Goal: Task Accomplishment & Management: Manage account settings

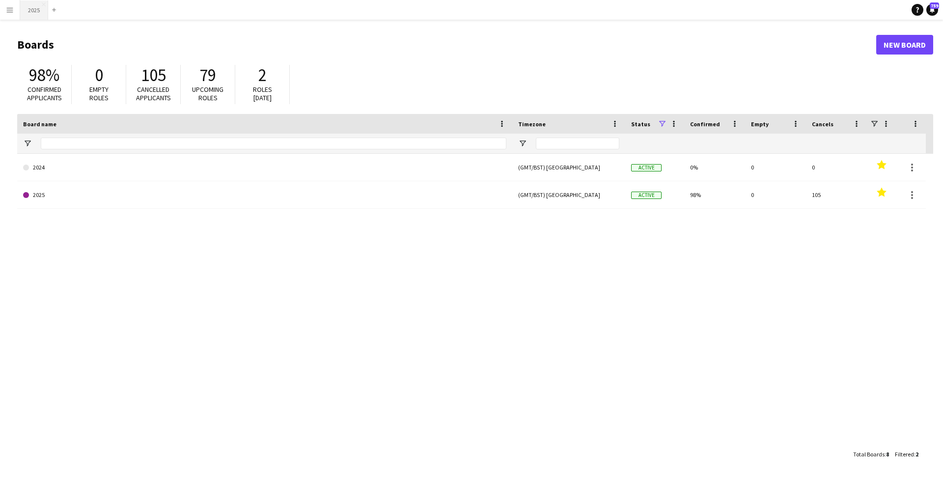
click at [30, 8] on button "2025 Close" at bounding box center [34, 9] width 28 height 19
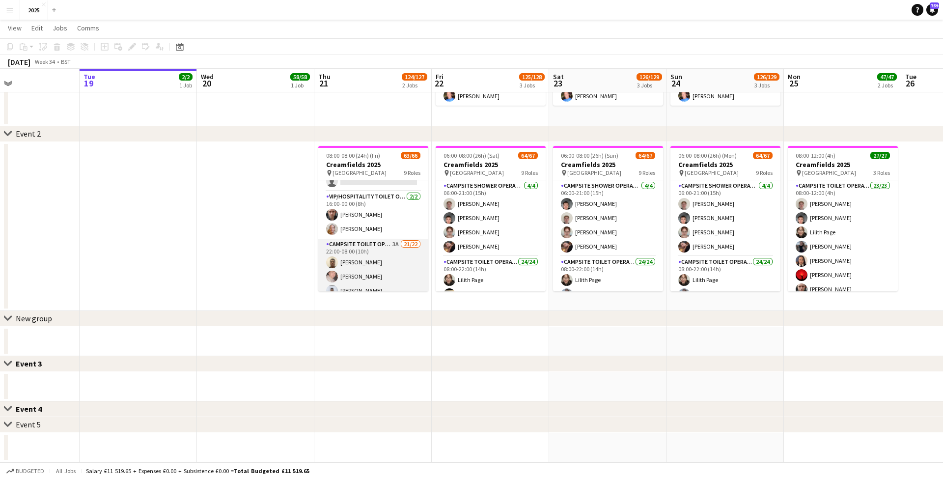
scroll to position [635, 0]
click at [398, 249] on app-card-role "Campsite Toilet Operative 3A 21/22 22:00-08:00 (10h) [PERSON_NAME] [PERSON_NAME…" at bounding box center [373, 413] width 110 height 333
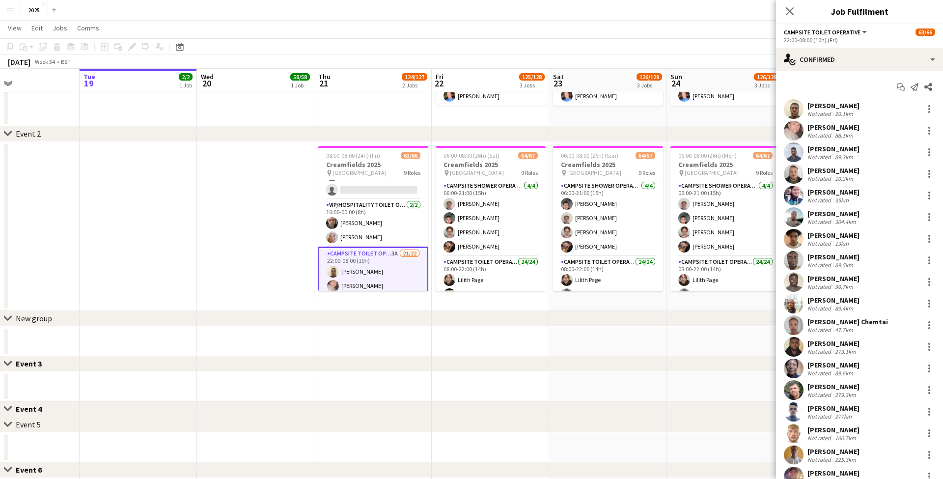
click at [16, 10] on button "Menu" at bounding box center [10, 10] width 20 height 20
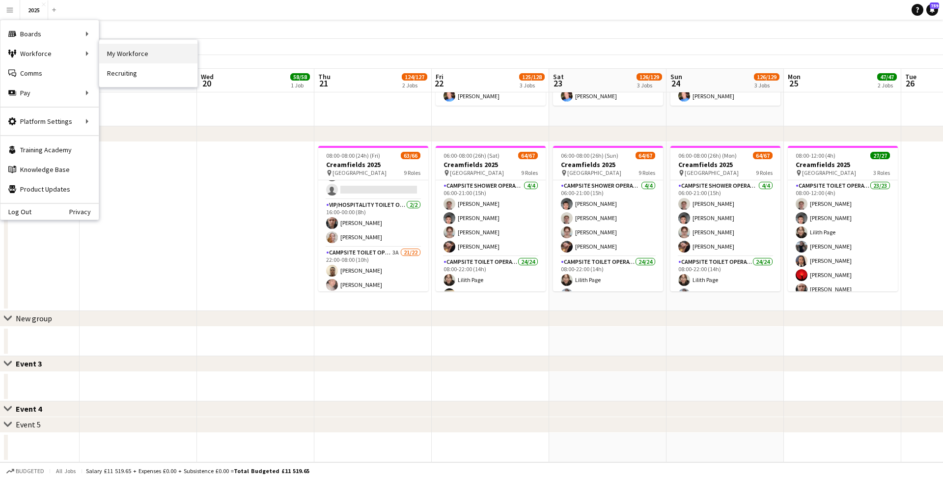
click at [125, 57] on link "My Workforce" at bounding box center [148, 54] width 98 height 20
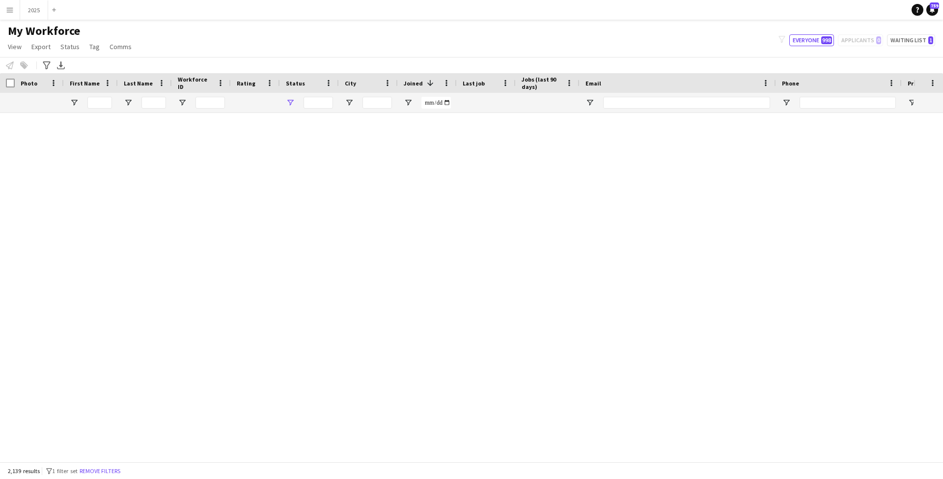
type input "**********"
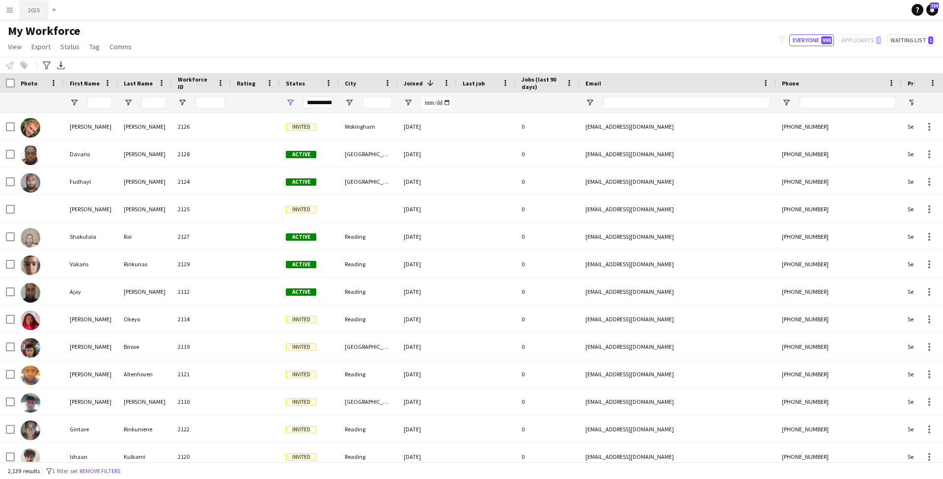
click at [37, 14] on button "2025 Close" at bounding box center [34, 9] width 28 height 19
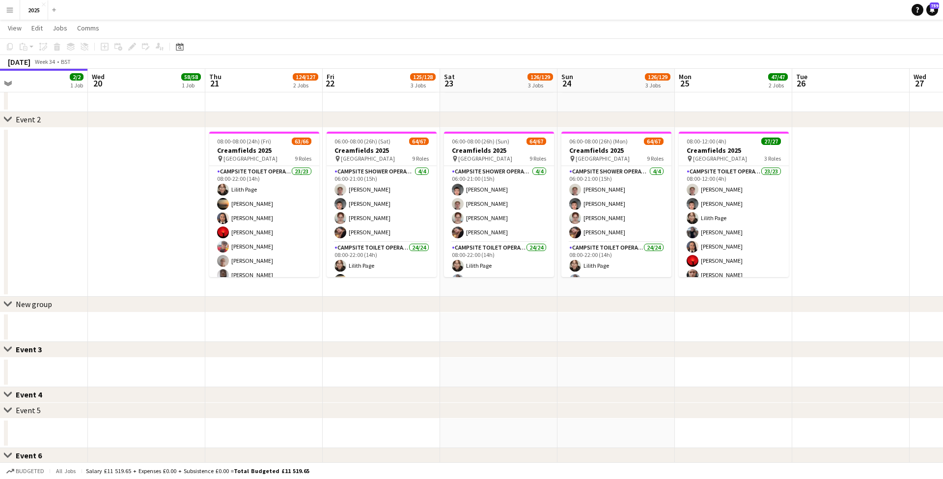
click at [10, 10] on app-icon "Menu" at bounding box center [10, 10] width 8 height 8
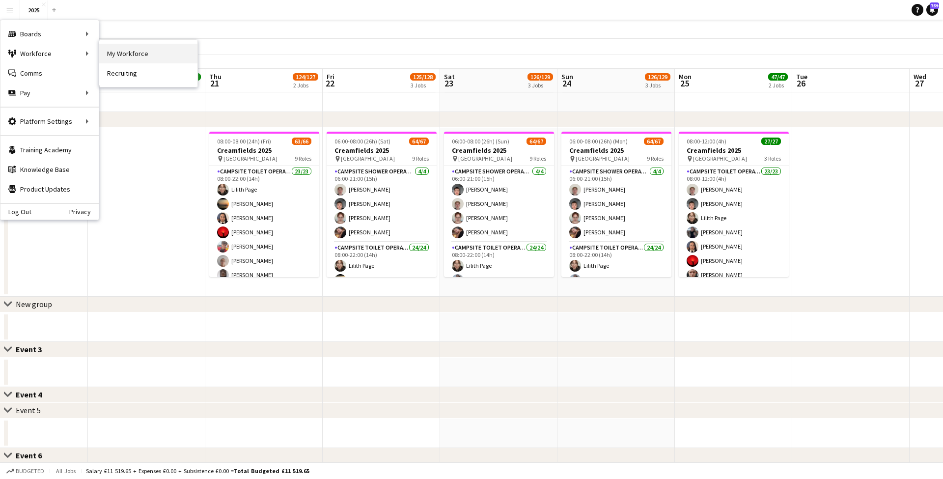
click at [115, 52] on link "My Workforce" at bounding box center [148, 54] width 98 height 20
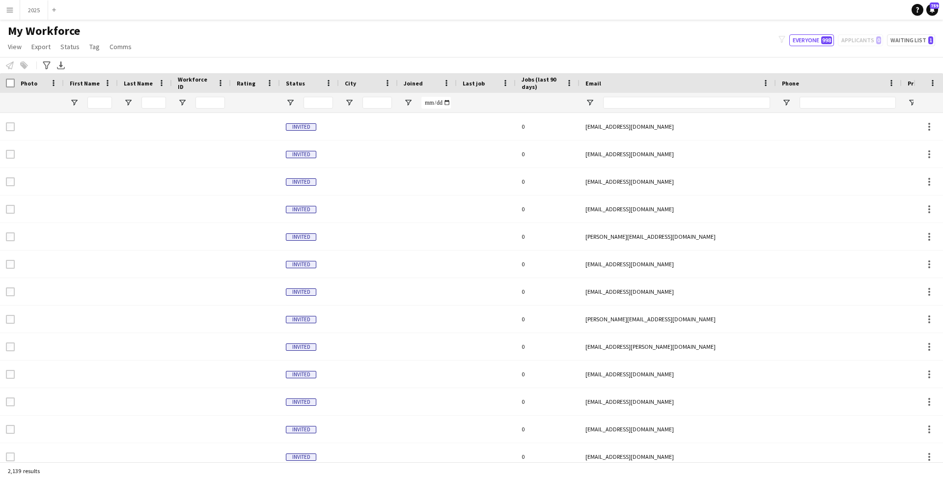
type input "**********"
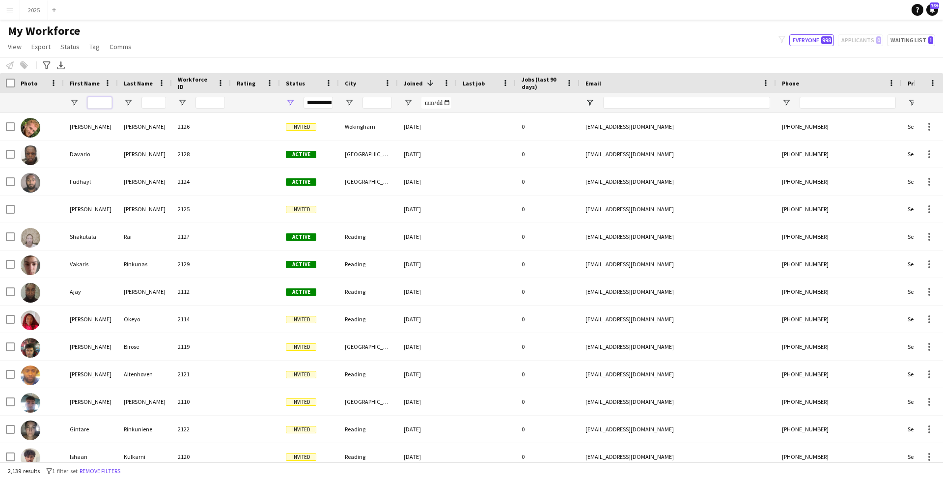
click at [97, 104] on input "First Name Filter Input" at bounding box center [99, 103] width 25 height 12
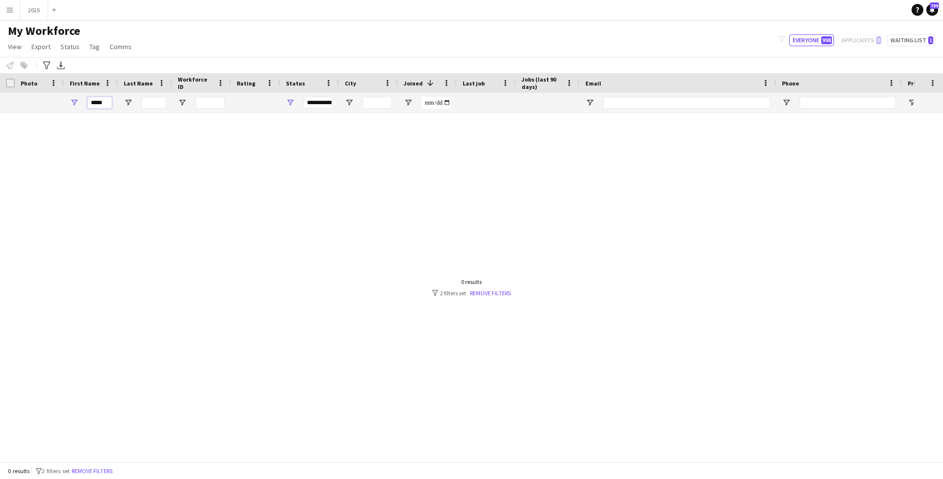
type input "*****"
click at [320, 104] on div "**********" at bounding box center [318, 103] width 29 height 12
click at [244, 151] on div at bounding box center [457, 287] width 914 height 349
drag, startPoint x: 110, startPoint y: 104, endPoint x: 41, endPoint y: 102, distance: 68.8
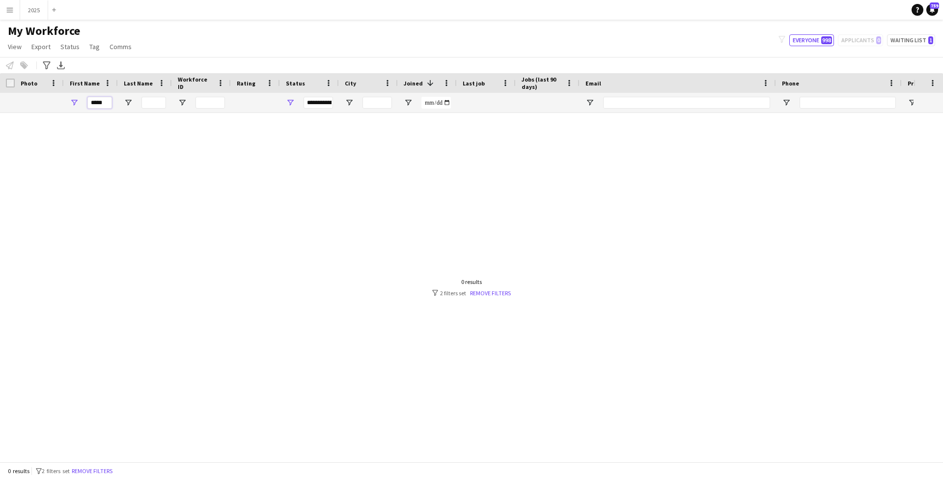
click at [41, 102] on div "*****" at bounding box center [532, 103] width 1065 height 20
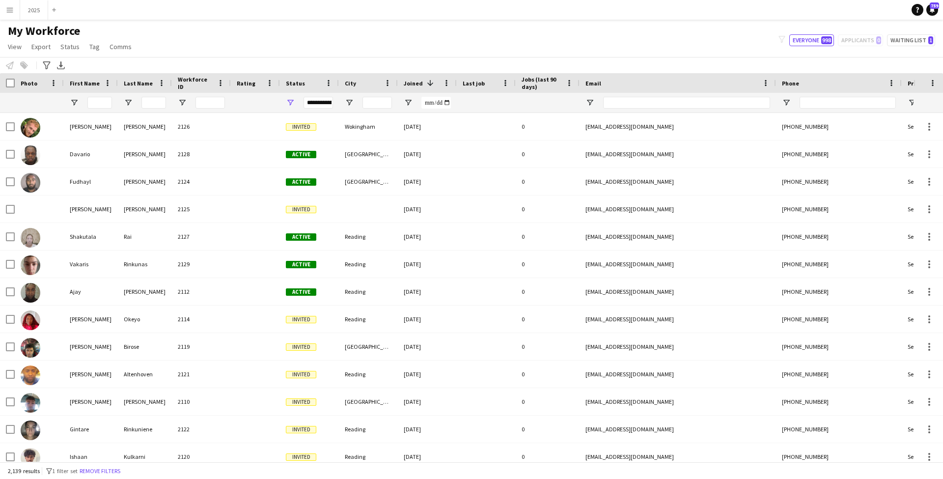
click at [11, 7] on app-icon "Menu" at bounding box center [10, 10] width 8 height 8
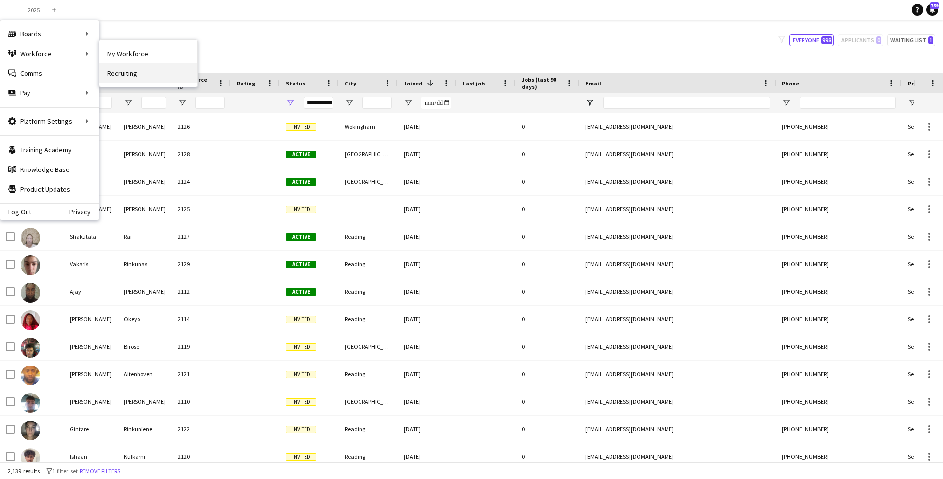
click at [139, 73] on link "Recruiting" at bounding box center [148, 73] width 98 height 20
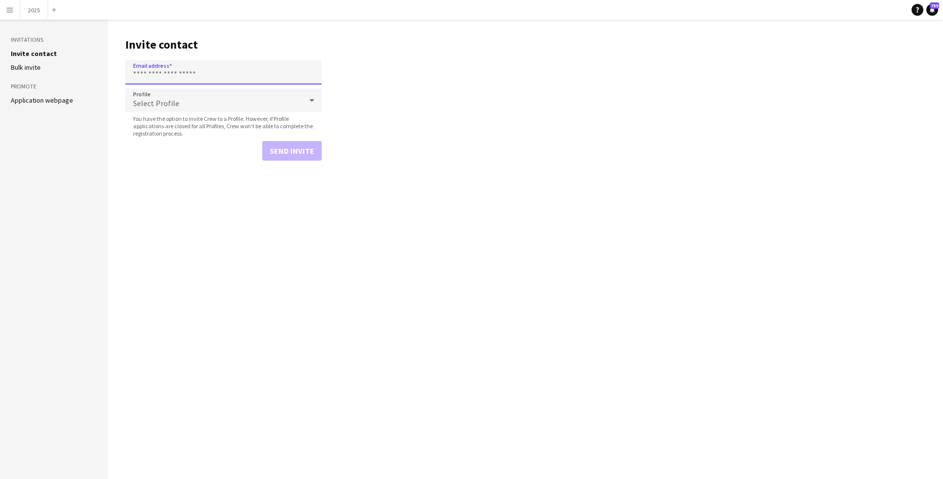
click at [175, 71] on input "Email address" at bounding box center [223, 72] width 197 height 25
type input "**********"
click at [180, 99] on div "Select Profile" at bounding box center [213, 100] width 177 height 24
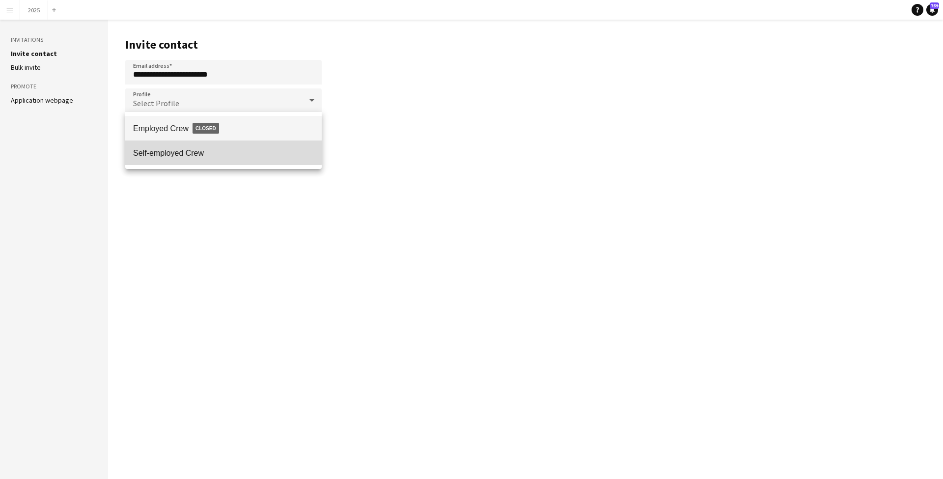
click at [188, 148] on mat-option "Self-employed Crew" at bounding box center [223, 153] width 197 height 25
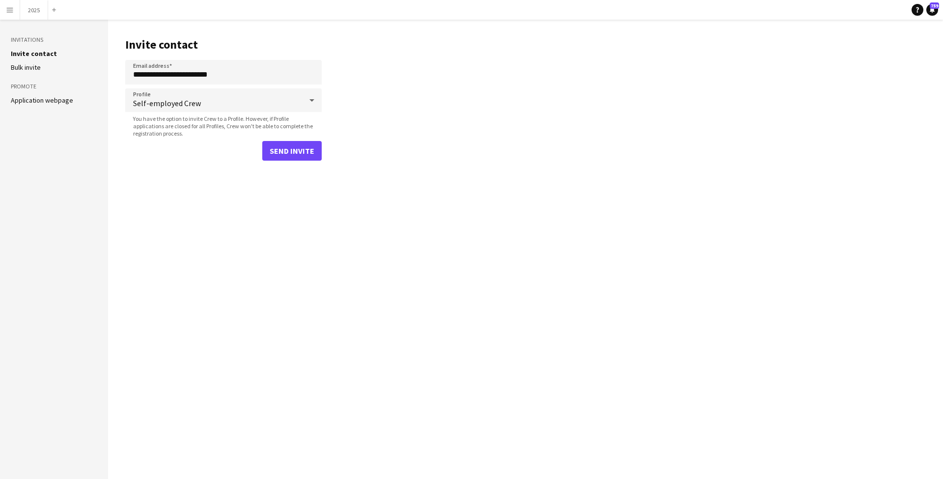
click at [280, 149] on button "Send invite" at bounding box center [291, 151] width 59 height 20
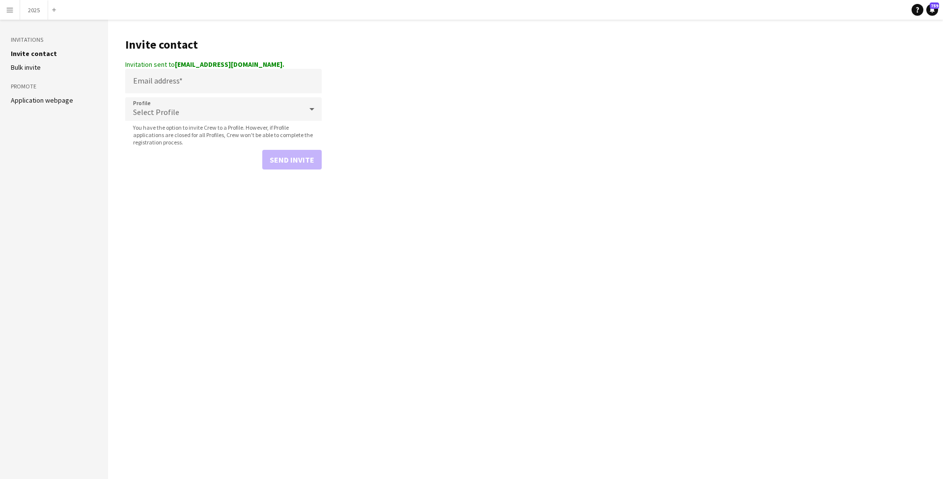
click at [14, 7] on button "Menu" at bounding box center [10, 10] width 20 height 20
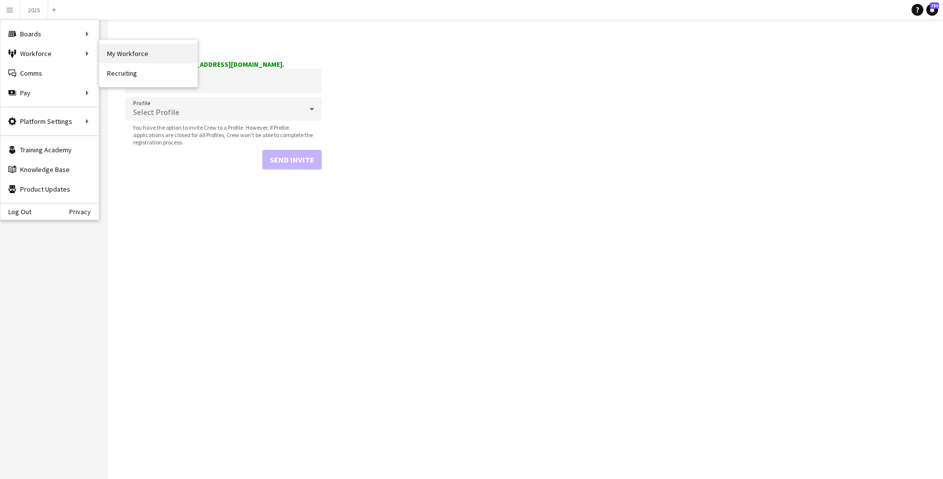
click at [125, 55] on link "My Workforce" at bounding box center [148, 54] width 98 height 20
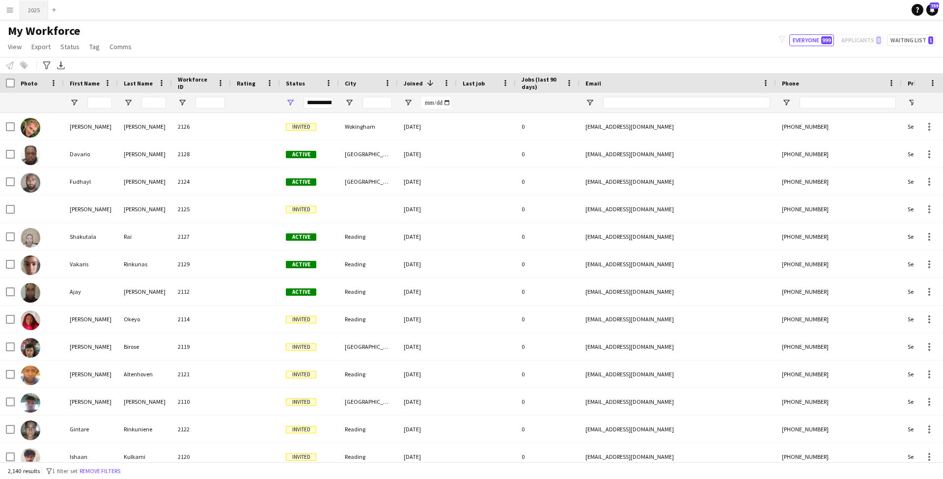
click at [33, 14] on button "2025 Close" at bounding box center [34, 9] width 28 height 19
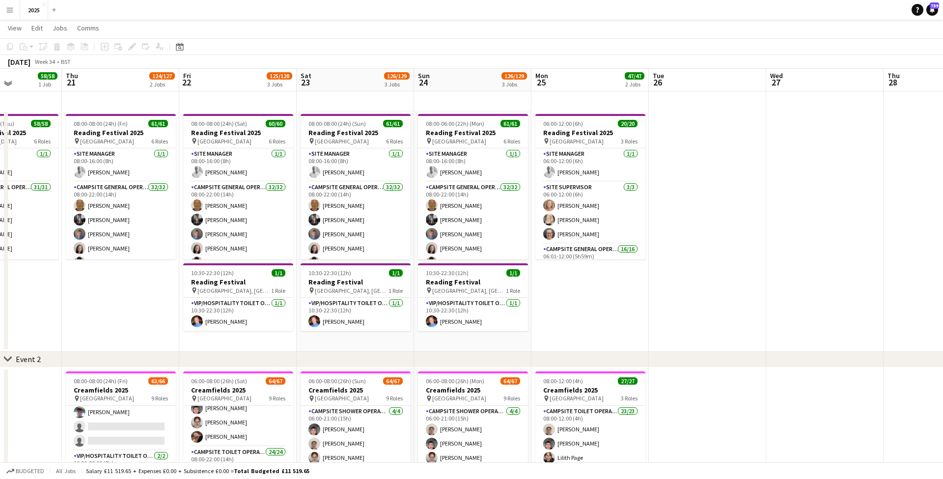
scroll to position [0, 294]
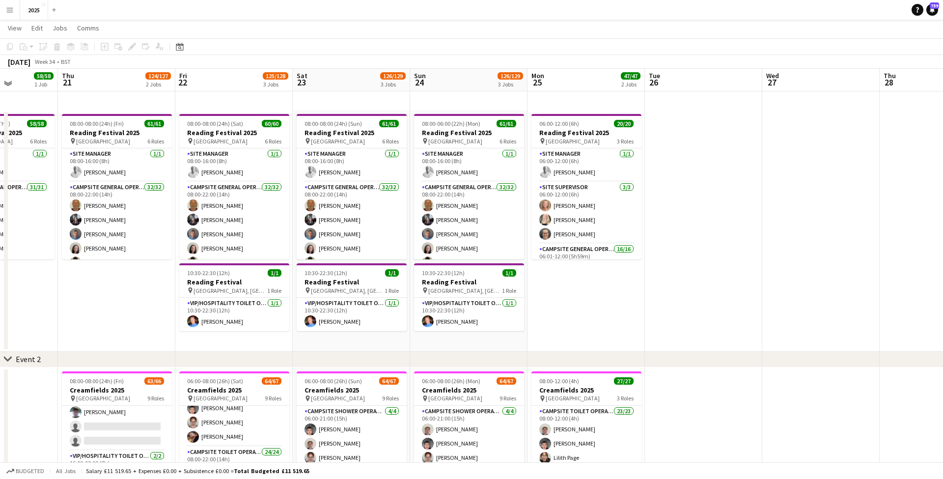
click at [12, 10] on app-icon "Menu" at bounding box center [10, 10] width 8 height 8
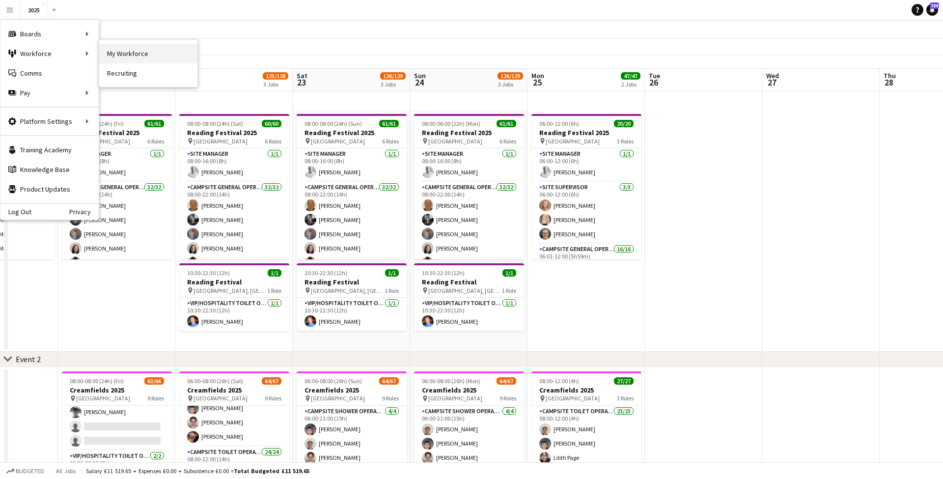
click at [110, 57] on link "My Workforce" at bounding box center [148, 54] width 98 height 20
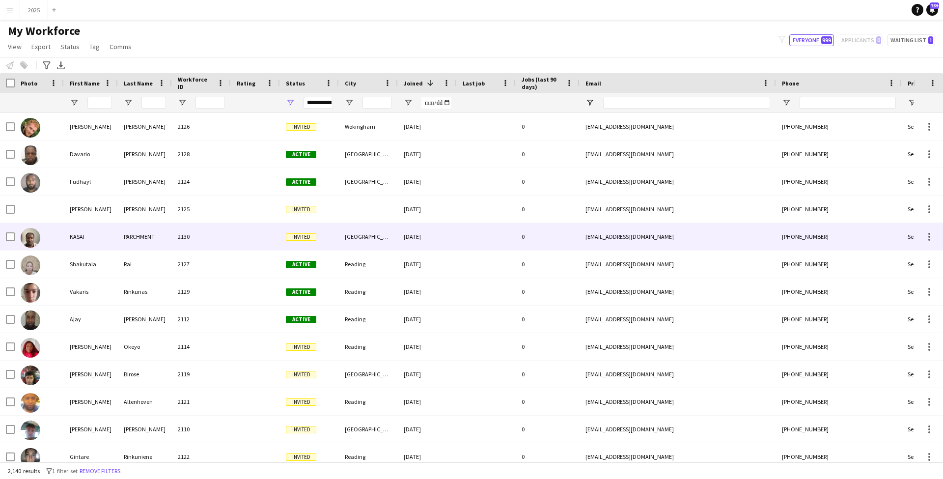
click at [178, 235] on div "2130" at bounding box center [201, 236] width 59 height 27
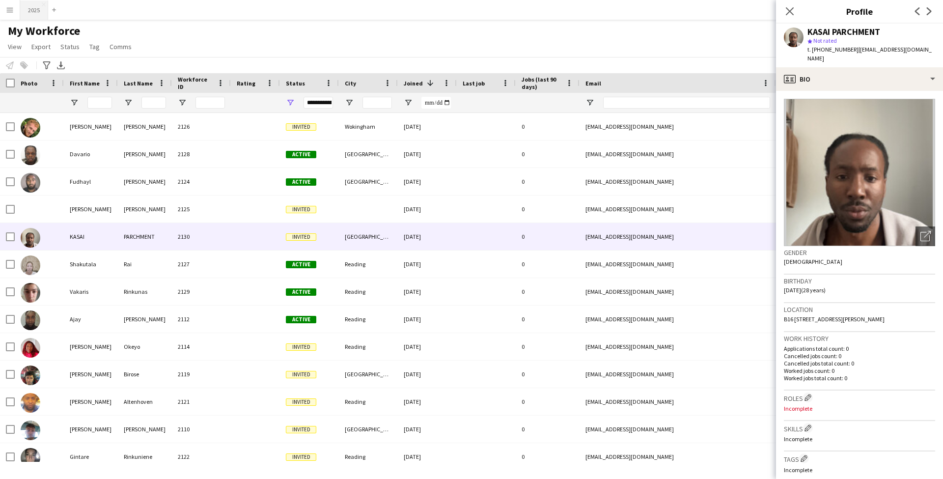
click at [34, 16] on button "2025 Close" at bounding box center [34, 9] width 28 height 19
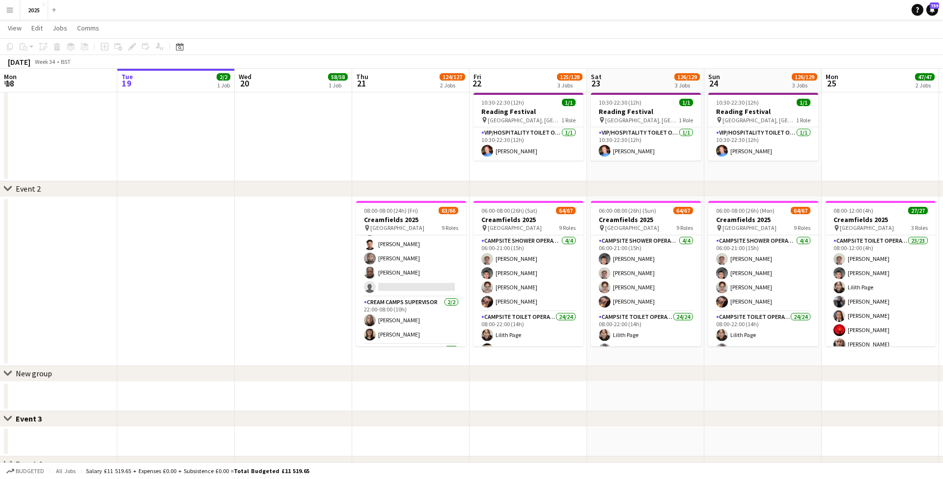
scroll to position [1000, 0]
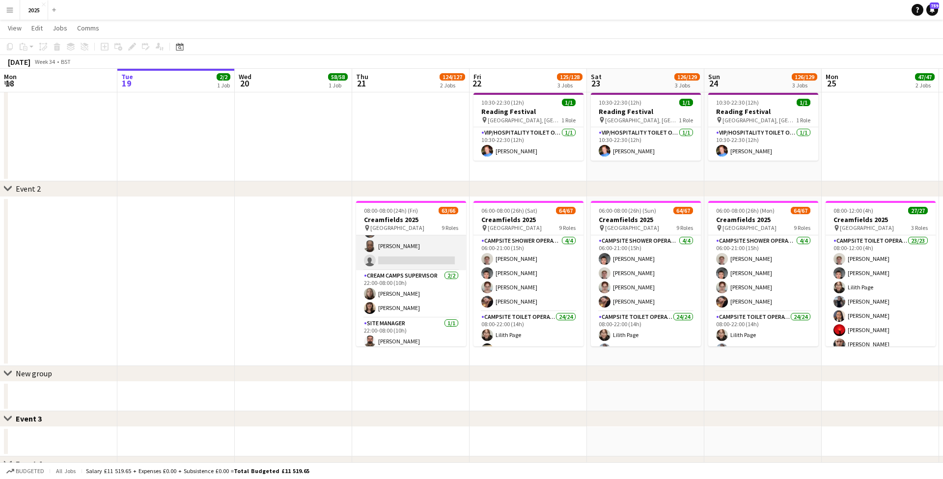
click at [405, 259] on app-card-role "Campsite Toilet Operative 3A 21/22 22:00-08:00 (10h) [PERSON_NAME] [PERSON_NAME…" at bounding box center [411, 104] width 110 height 333
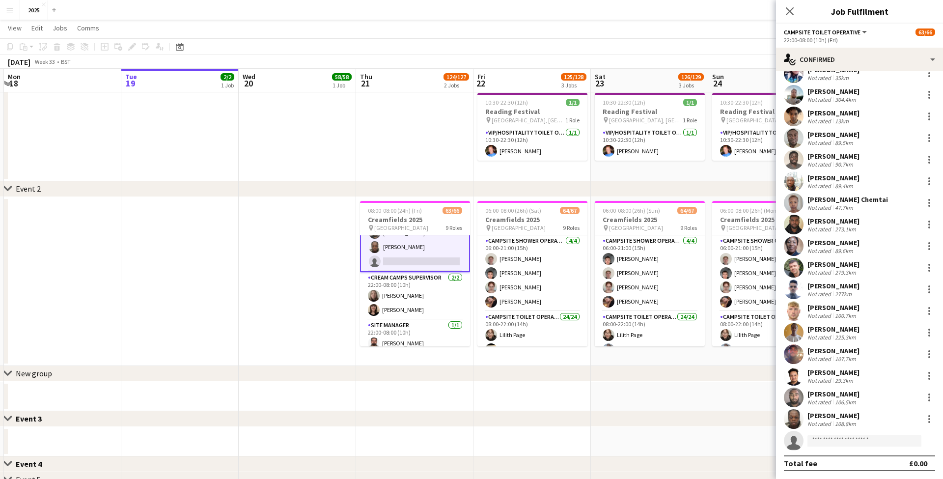
scroll to position [122, 0]
click at [859, 439] on input at bounding box center [865, 441] width 114 height 12
type input "*****"
click at [859, 456] on span "KASAI PARCHMENT" at bounding box center [848, 455] width 65 height 8
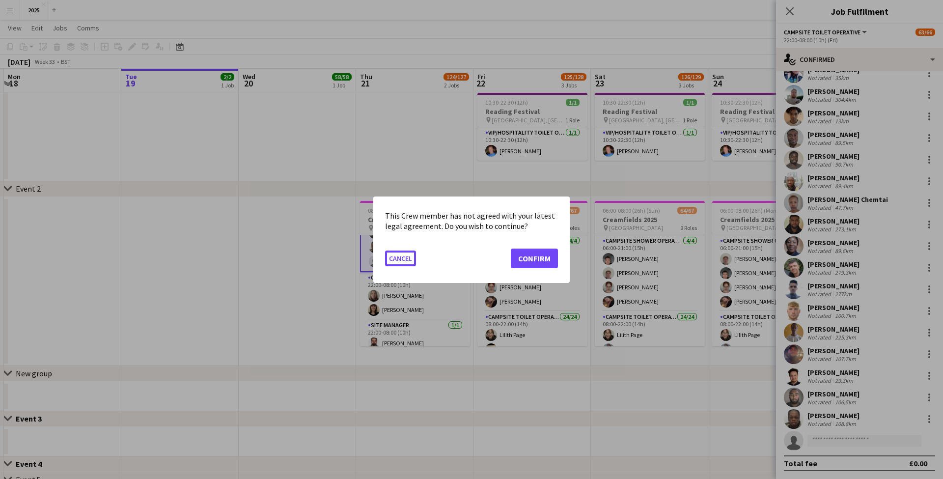
scroll to position [0, 0]
click at [532, 254] on button "Confirm" at bounding box center [534, 258] width 47 height 20
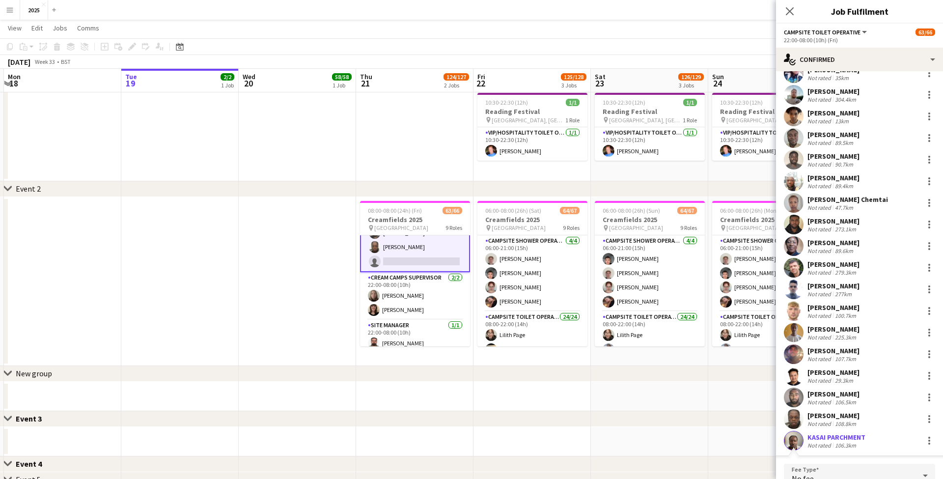
scroll to position [240, 0]
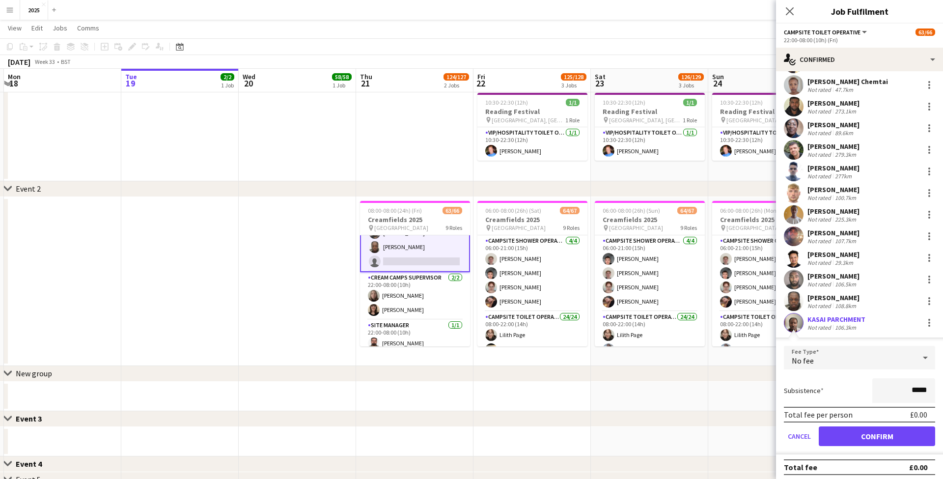
click at [883, 432] on button "Confirm" at bounding box center [877, 436] width 116 height 20
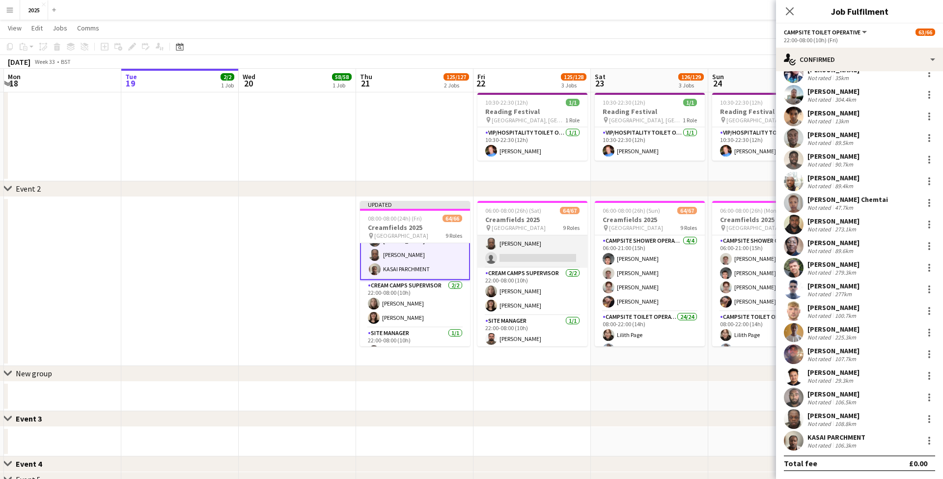
scroll to position [1016, 0]
click at [532, 256] on app-card-role "Campsite Toilet Operative 4A 21/22 22:00-08:00 (10h) [PERSON_NAME] [PERSON_NAME…" at bounding box center [533, 102] width 110 height 333
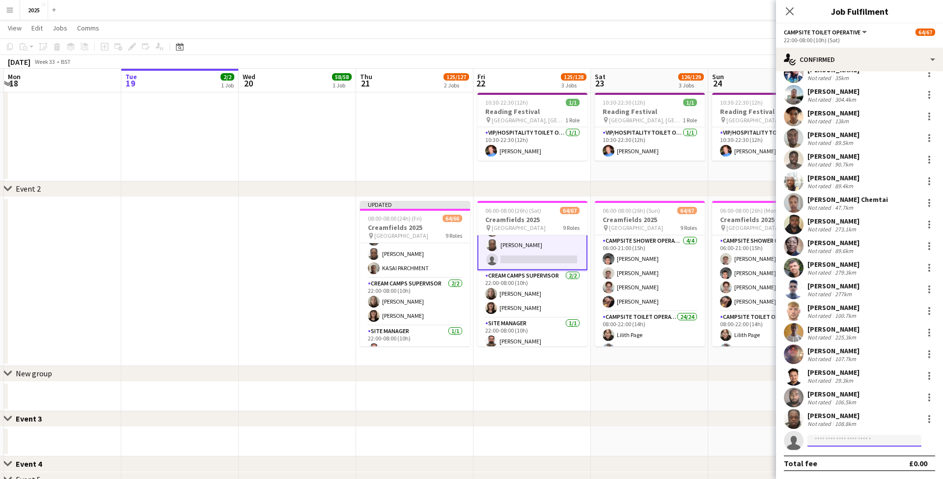
click at [851, 441] on input at bounding box center [865, 441] width 114 height 12
type input "*****"
click at [856, 457] on span "KASAI PARCHMENT" at bounding box center [848, 455] width 65 height 8
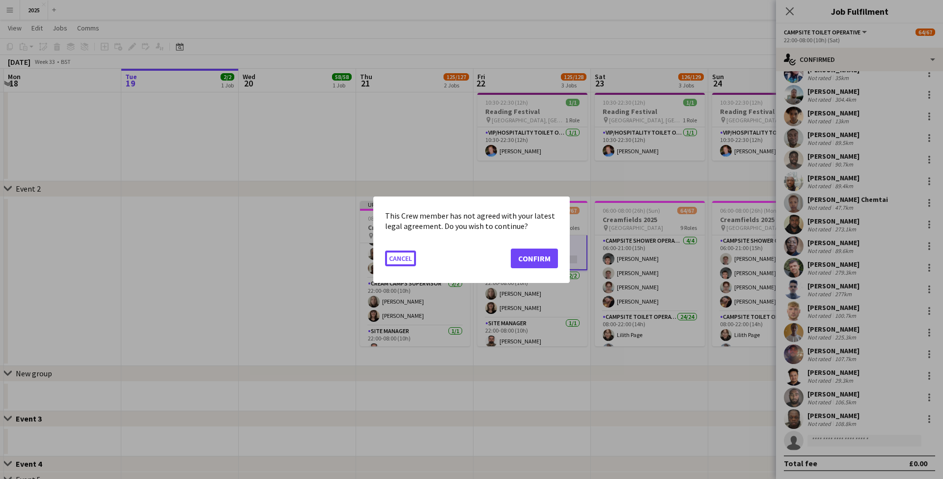
scroll to position [0, 0]
click at [535, 262] on button "Confirm" at bounding box center [534, 258] width 47 height 20
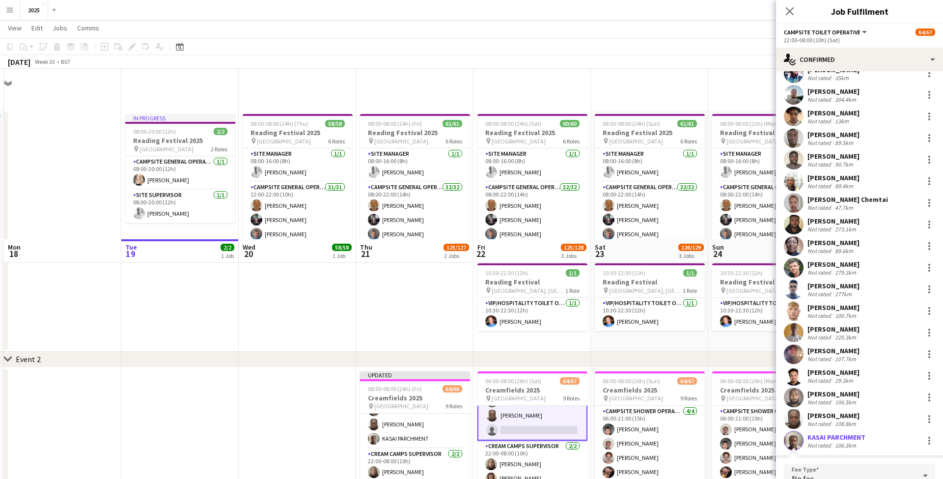
scroll to position [240, 0]
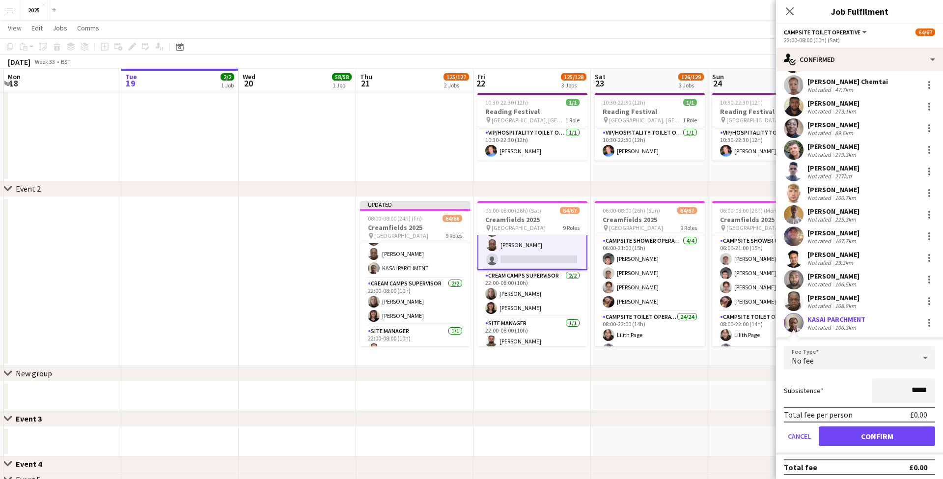
click at [863, 436] on button "Confirm" at bounding box center [877, 436] width 116 height 20
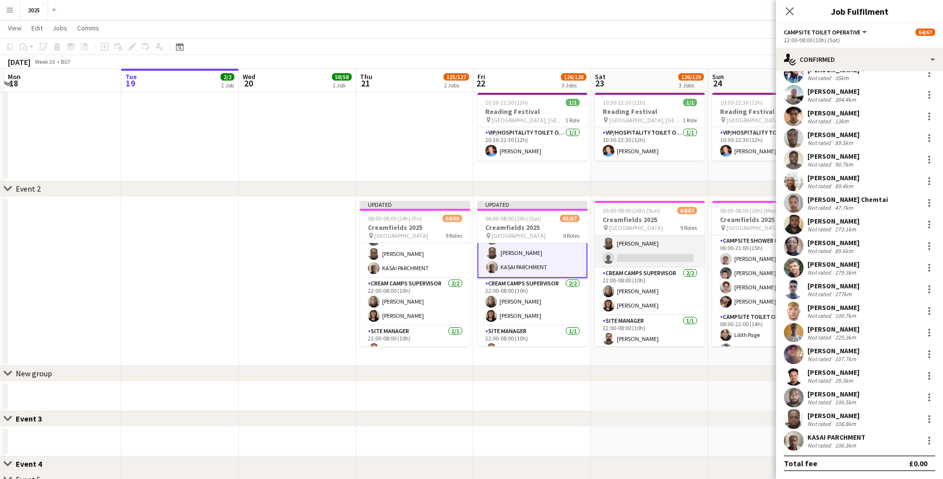
scroll to position [1016, 0]
click at [647, 254] on app-card-role "Campsite Toilet Operative 2A 21/22 22:00-08:00 (10h) [PERSON_NAME] [PERSON_NAME…" at bounding box center [650, 102] width 110 height 333
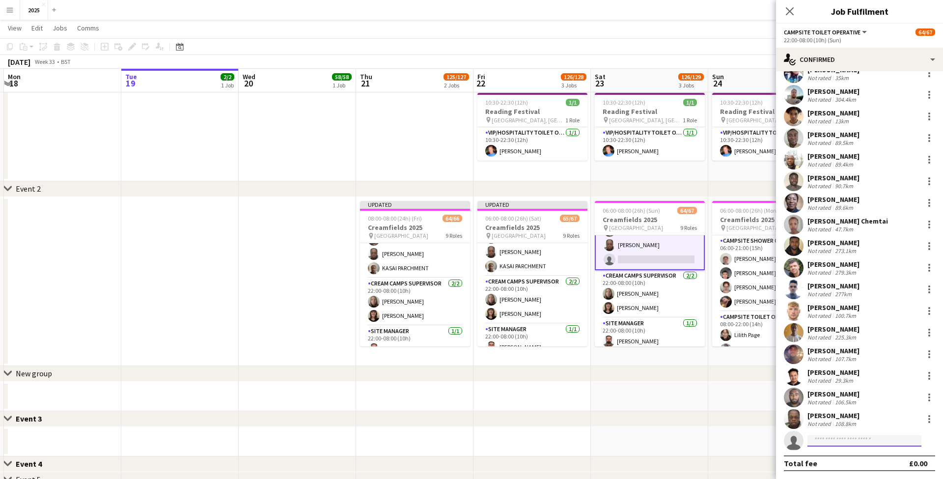
click at [860, 438] on input at bounding box center [865, 441] width 114 height 12
type input "*****"
click at [861, 465] on span "[EMAIL_ADDRESS][DOMAIN_NAME]" at bounding box center [865, 463] width 98 height 8
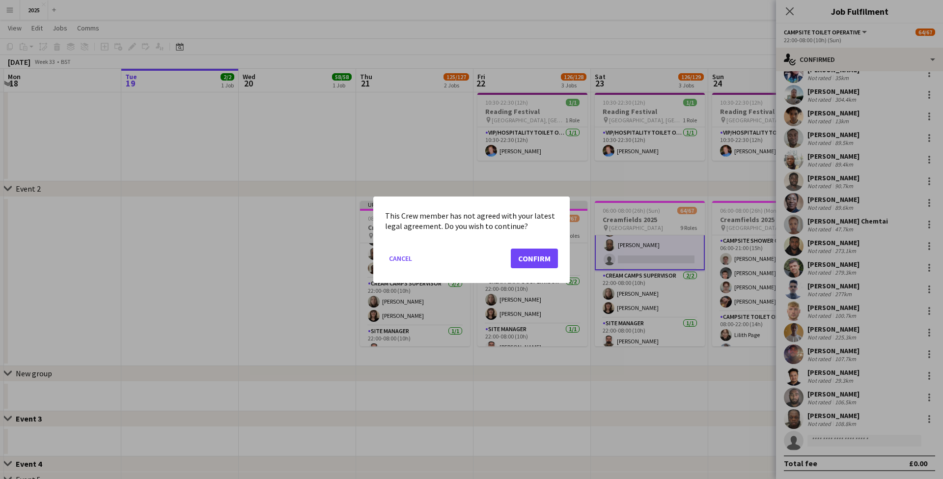
click at [540, 262] on button "Confirm" at bounding box center [534, 258] width 47 height 20
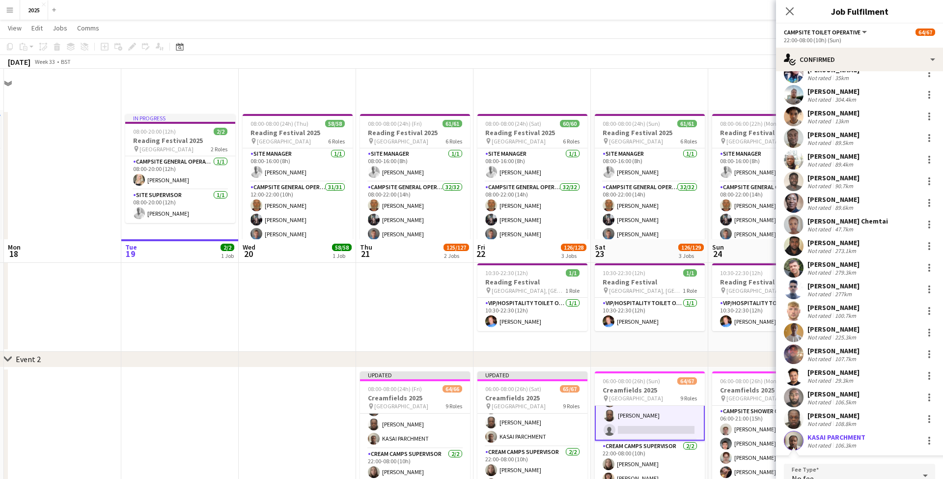
scroll to position [170, 0]
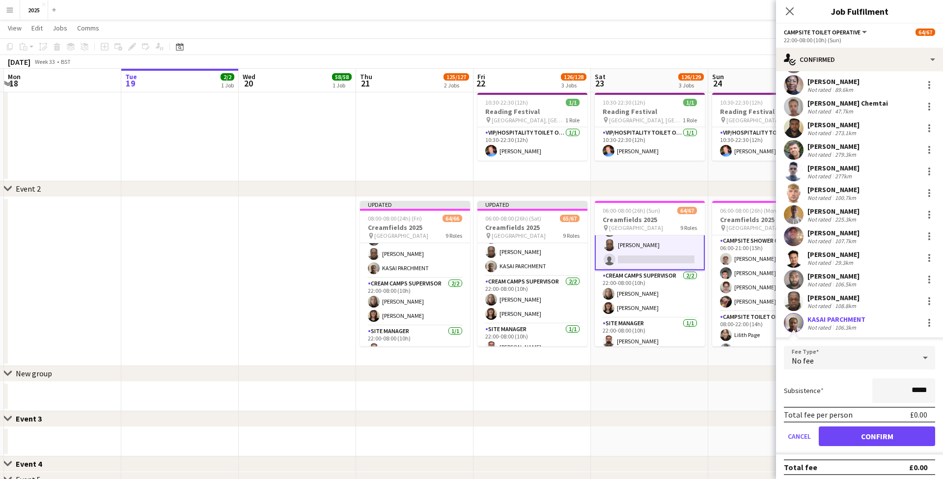
click at [853, 435] on button "Confirm" at bounding box center [877, 436] width 116 height 20
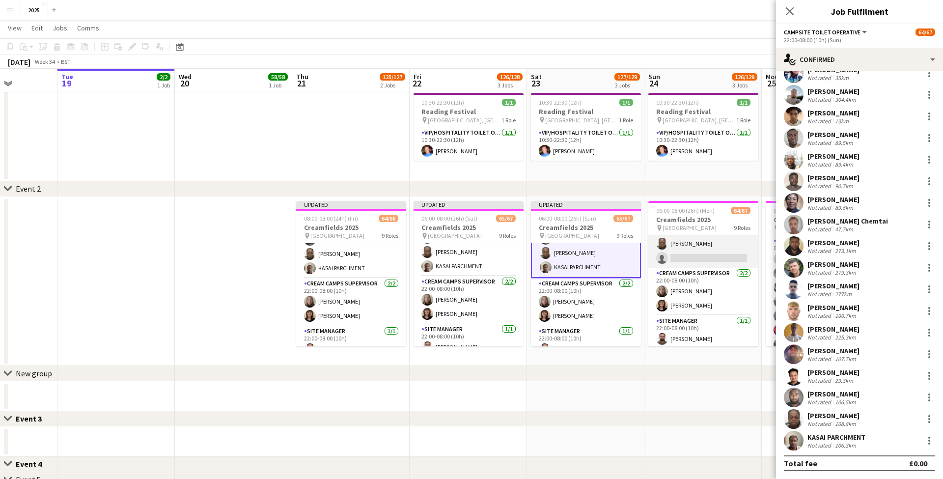
scroll to position [1016, 0]
click at [696, 253] on app-card-role "Campsite Toilet Operative 3A 21/22 22:00-08:00 (10h) [PERSON_NAME] [PERSON_NAME…" at bounding box center [704, 102] width 110 height 333
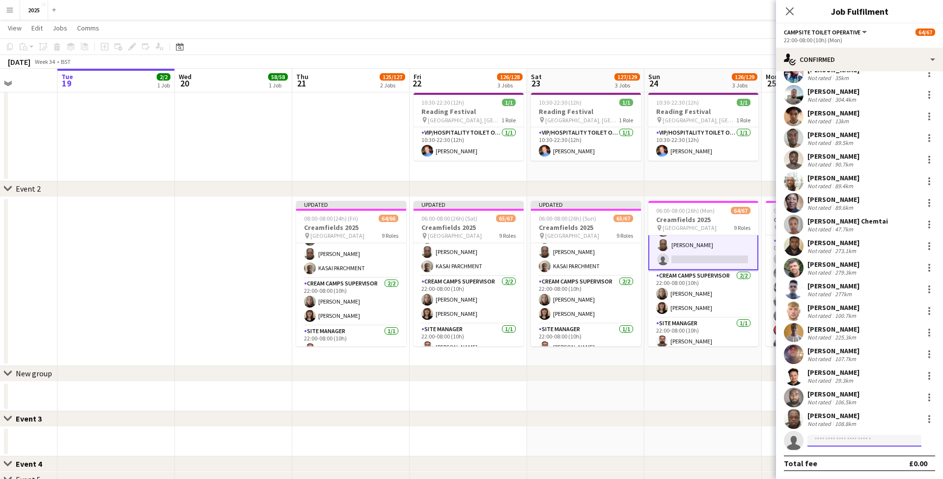
click at [834, 440] on input at bounding box center [865, 441] width 114 height 12
type input "*****"
click at [836, 462] on span "[EMAIL_ADDRESS][DOMAIN_NAME]" at bounding box center [865, 463] width 98 height 8
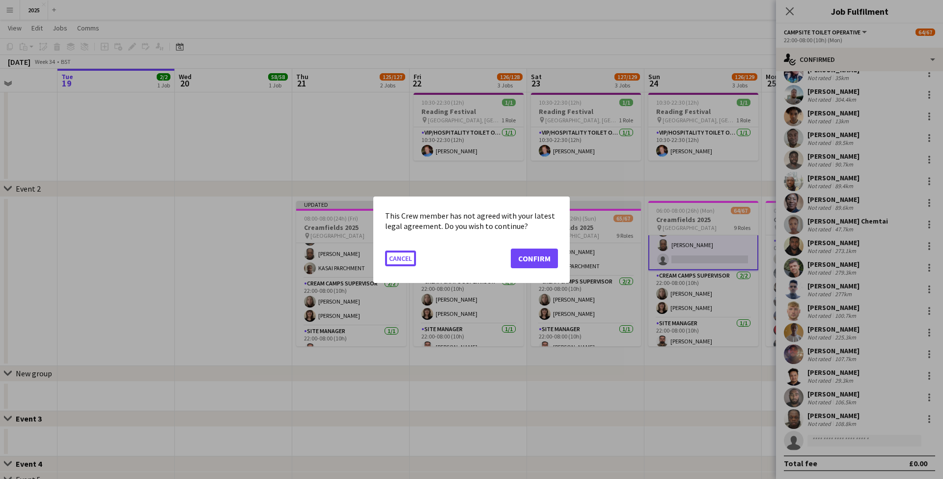
scroll to position [0, 0]
click at [527, 257] on button "Confirm" at bounding box center [534, 258] width 47 height 20
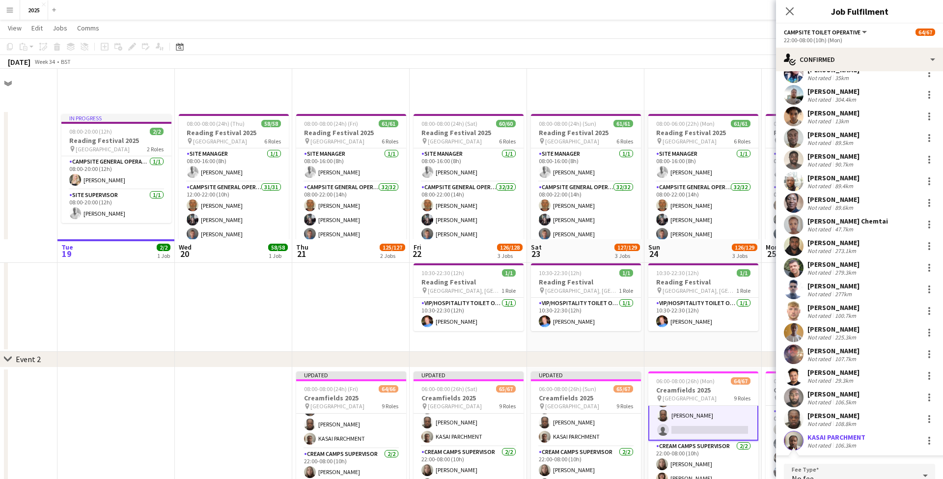
scroll to position [170, 0]
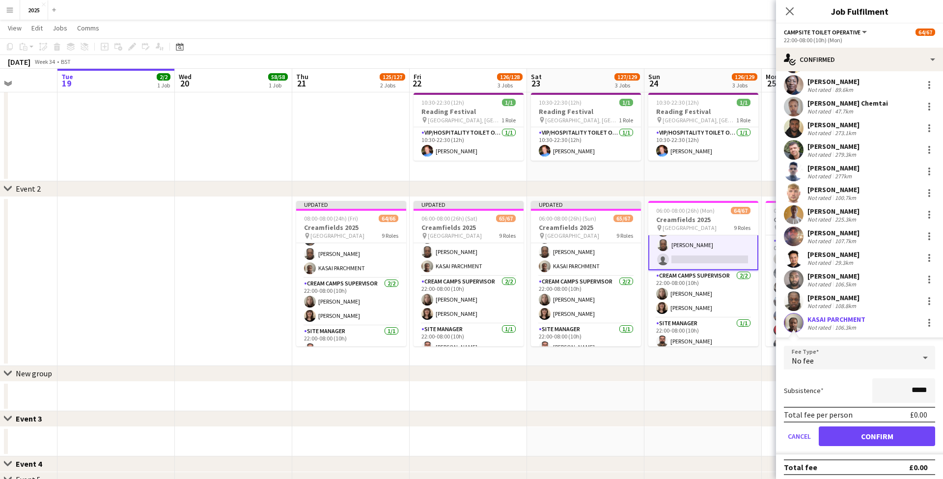
click at [867, 430] on button "Confirm" at bounding box center [877, 436] width 116 height 20
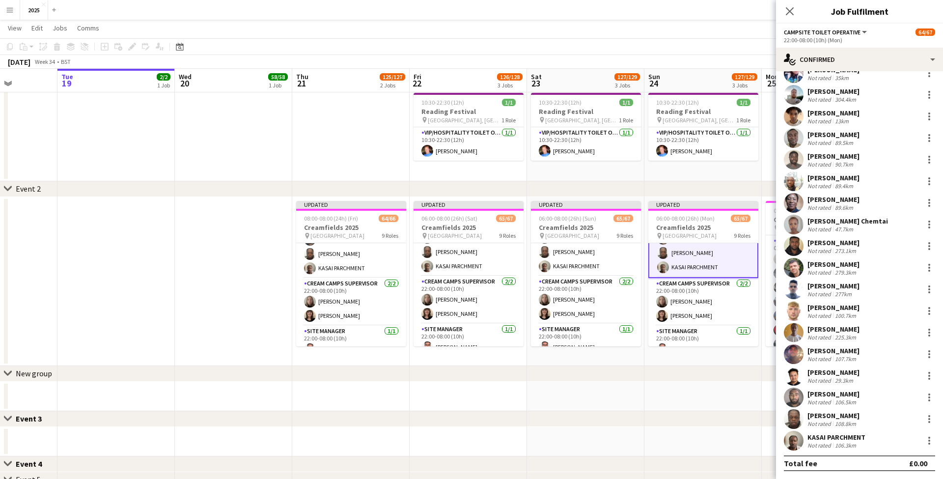
scroll to position [122, 0]
click at [733, 357] on app-date-cell "Updated 06:00-08:00 (26h) (Mon) 65/67 Creamfields 2025 pin Daresbury Park 9 Rol…" at bounding box center [703, 281] width 117 height 169
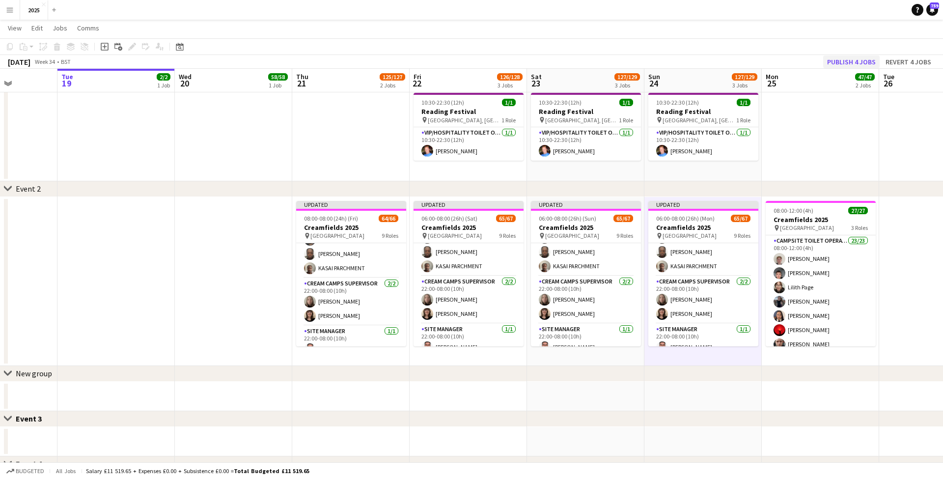
click at [848, 60] on button "Publish 4 jobs" at bounding box center [851, 62] width 57 height 13
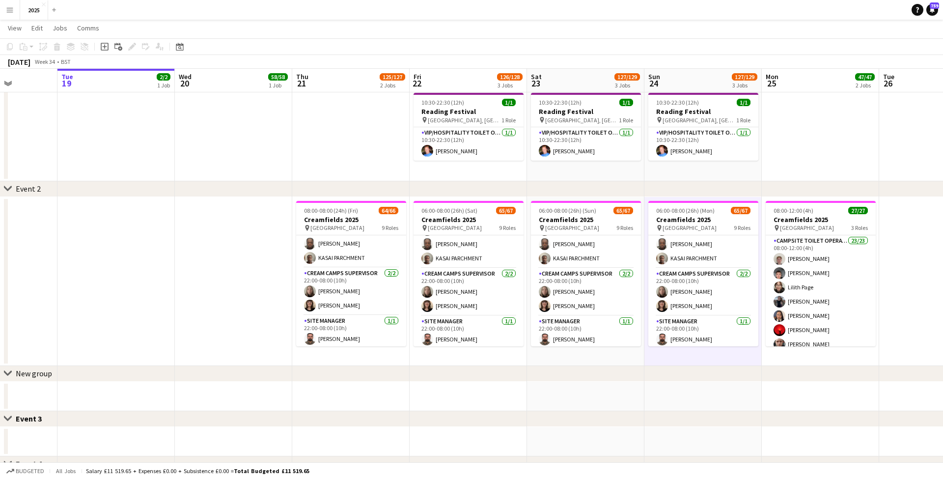
scroll to position [1002, 0]
click at [348, 256] on app-card-role "Campsite Toilet Operative 22/22 22:00-08:00 (10h) [PERSON_NAME] [PERSON_NAME] U…" at bounding box center [351, 102] width 110 height 333
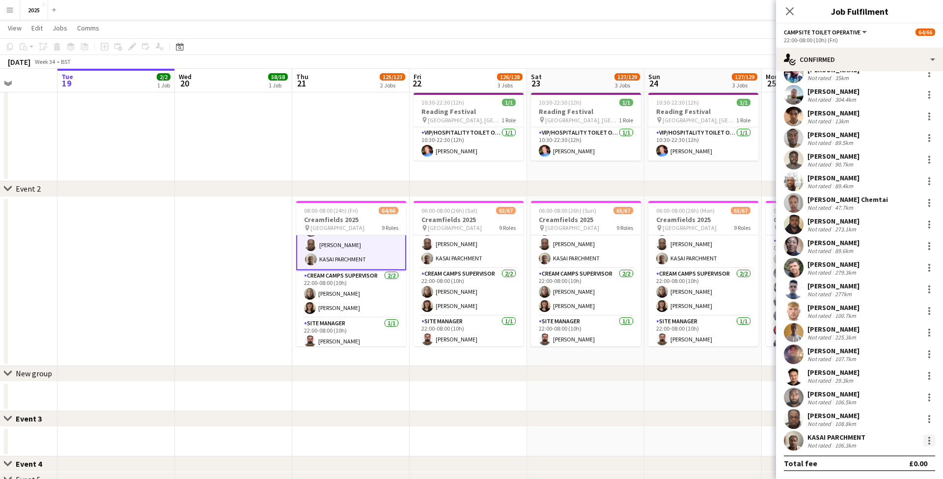
scroll to position [122, 0]
click at [931, 444] on div at bounding box center [930, 441] width 12 height 12
click at [894, 349] on span "Send notification" at bounding box center [896, 351] width 58 height 8
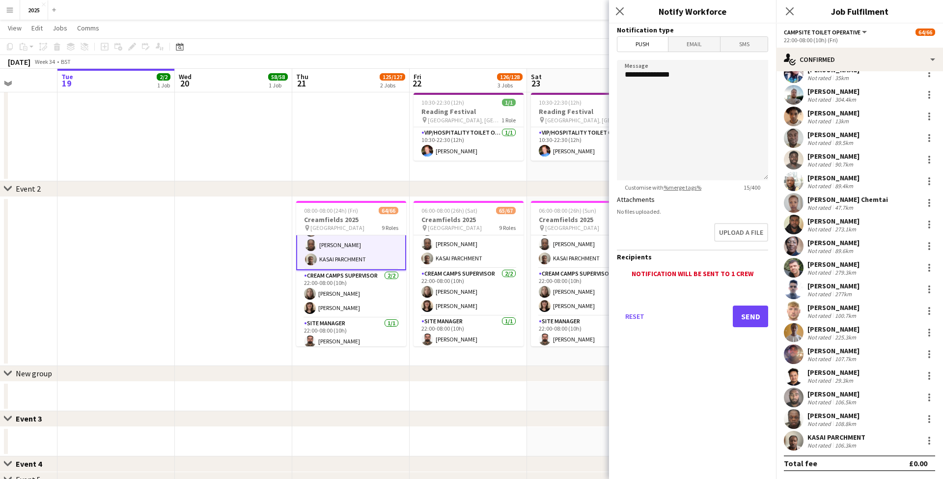
click at [698, 48] on span "Email" at bounding box center [695, 44] width 52 height 15
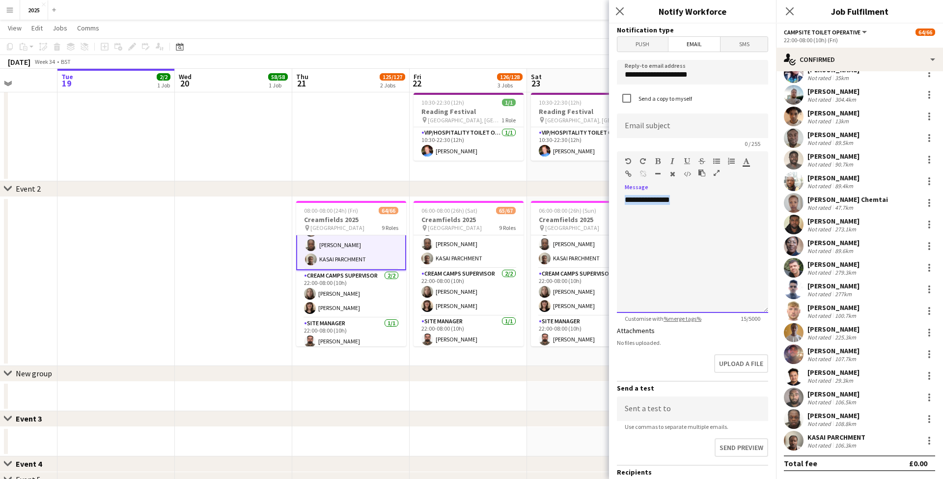
drag, startPoint x: 705, startPoint y: 203, endPoint x: 586, endPoint y: 193, distance: 118.9
click at [586, 193] on body "Menu Boards Boards Boards All jobs Status Workforce Workforce My Workforce Recr…" at bounding box center [471, 258] width 943 height 856
paste div
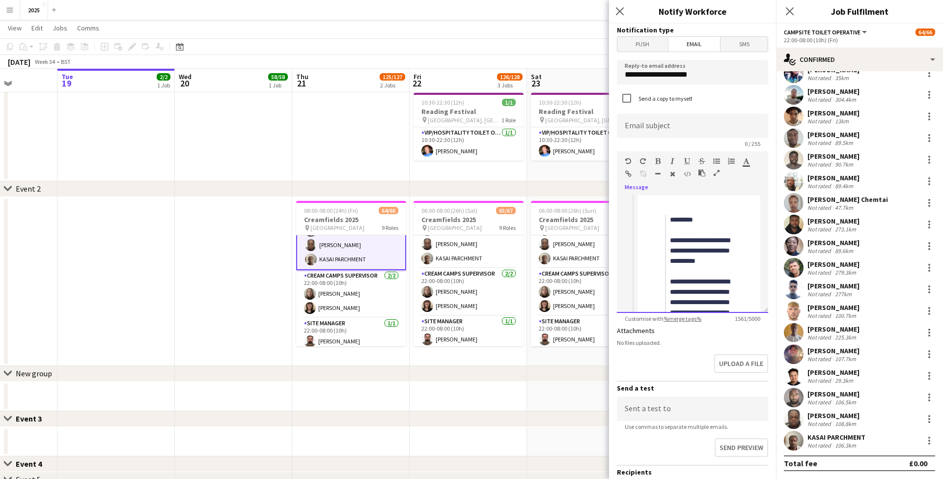
scroll to position [899, 0]
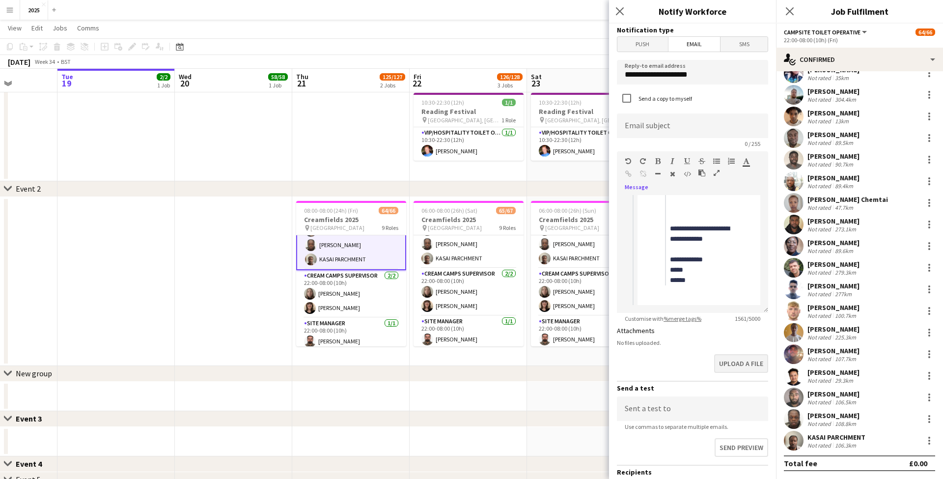
click at [734, 367] on button "Upload a file" at bounding box center [741, 363] width 54 height 19
click at [740, 370] on button "Upload a file" at bounding box center [741, 371] width 54 height 19
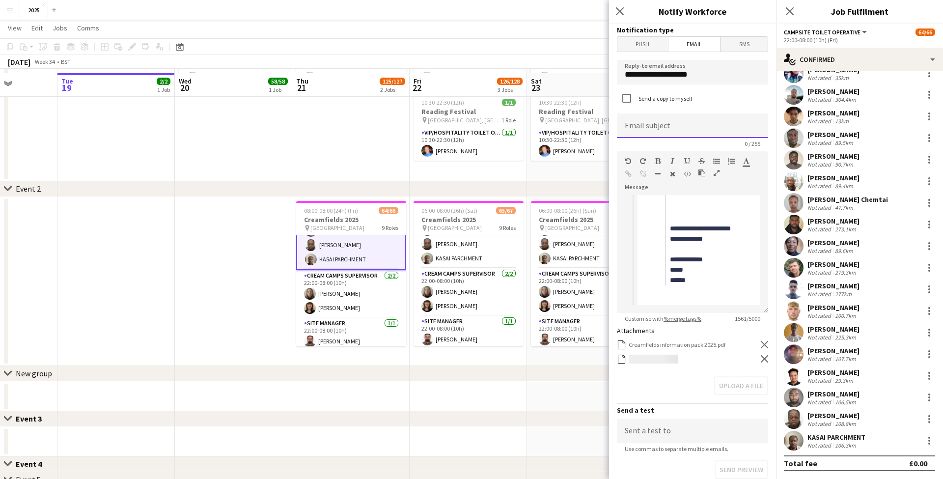
scroll to position [1, 0]
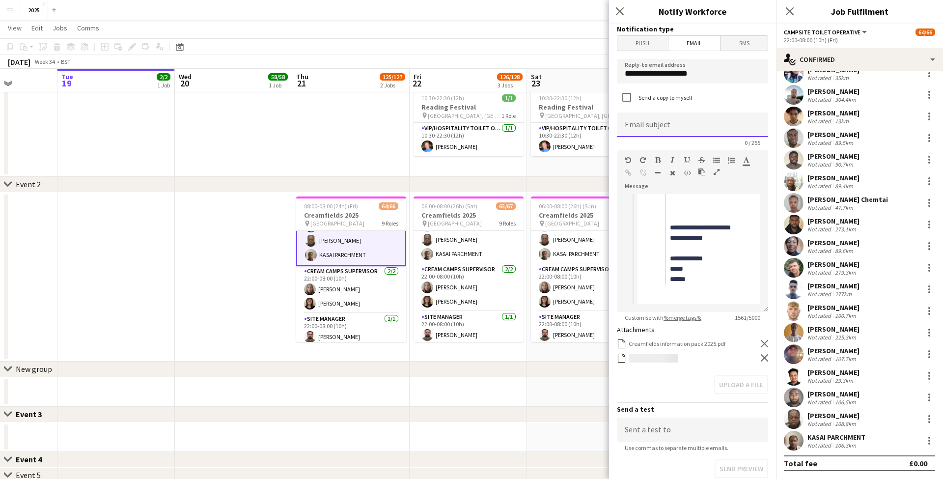
click at [685, 126] on input at bounding box center [692, 125] width 151 height 25
click at [664, 122] on input at bounding box center [692, 125] width 151 height 25
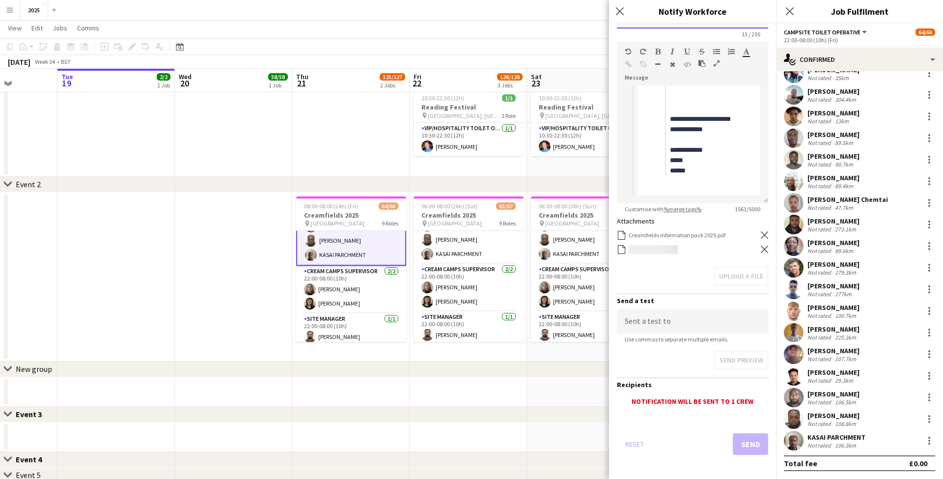
scroll to position [109, 0]
type input "**********"
click at [753, 443] on button "Send" at bounding box center [750, 445] width 35 height 22
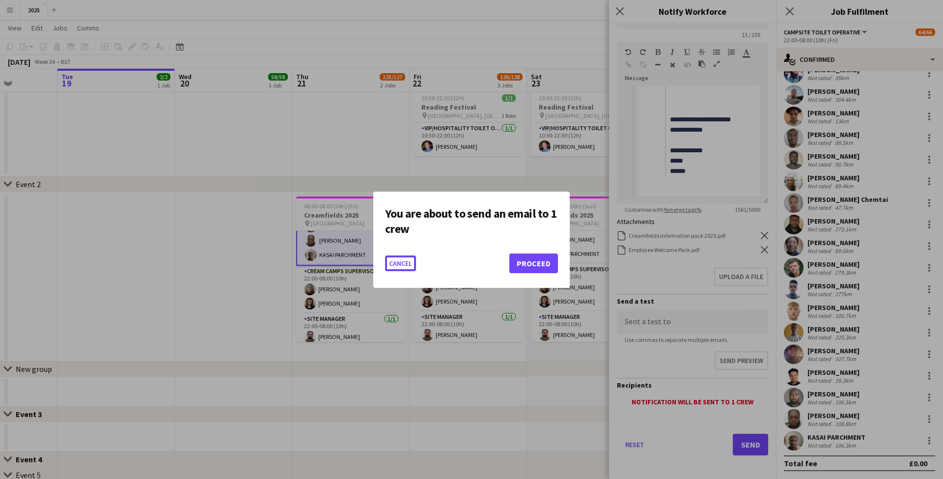
scroll to position [0, 0]
click at [552, 266] on button "Proceed" at bounding box center [534, 264] width 49 height 20
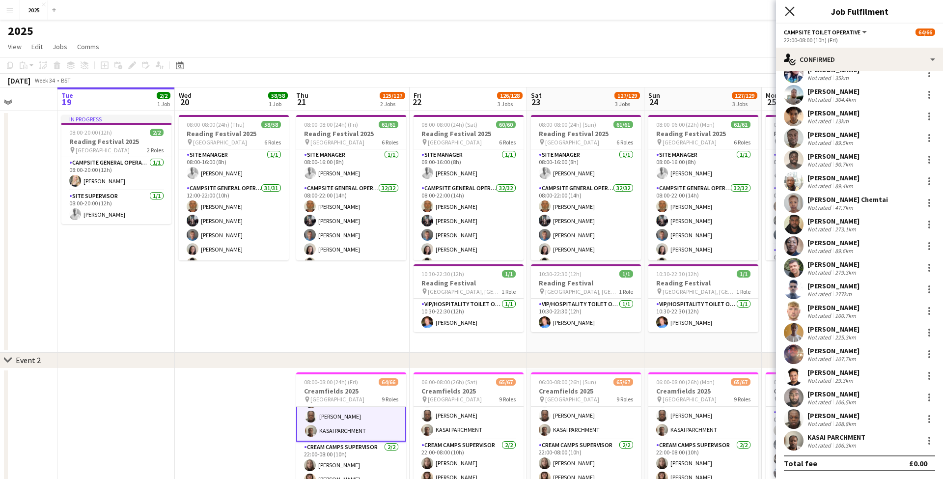
click at [790, 14] on icon "Close pop-in" at bounding box center [789, 10] width 9 height 9
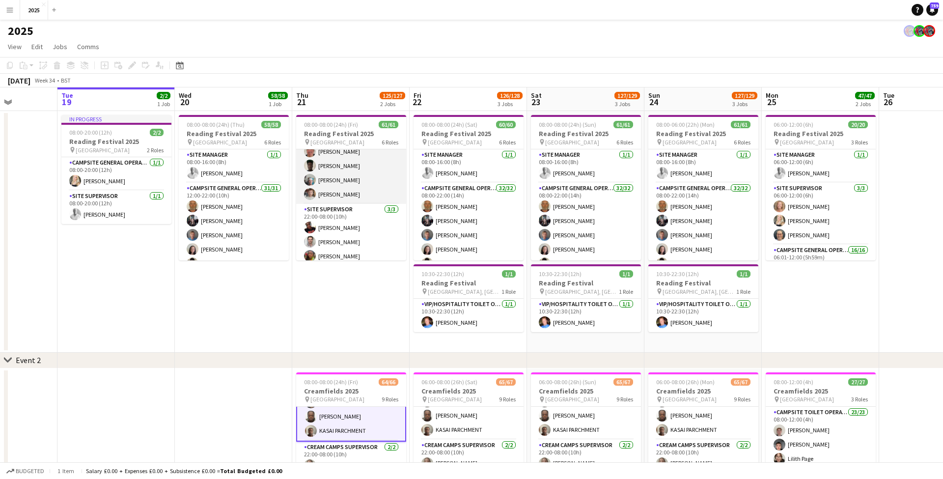
scroll to position [873, 0]
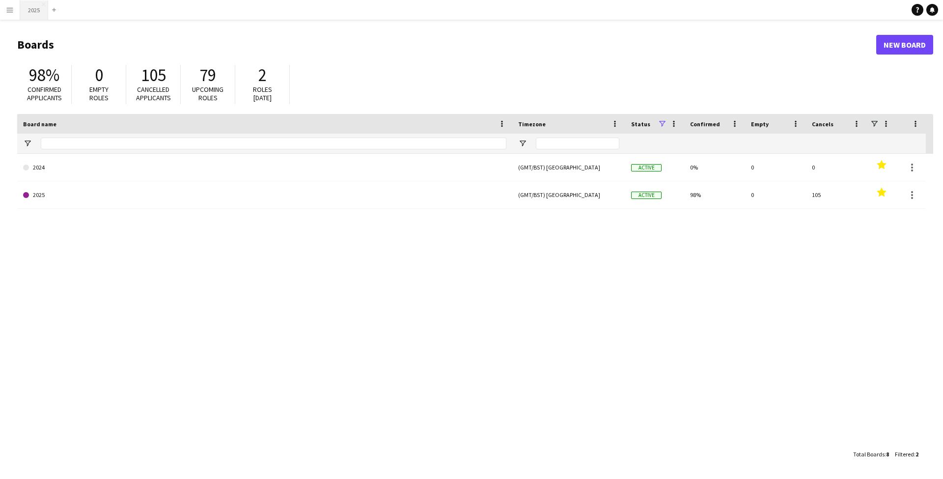
click at [30, 7] on button "2025 Close" at bounding box center [34, 9] width 28 height 19
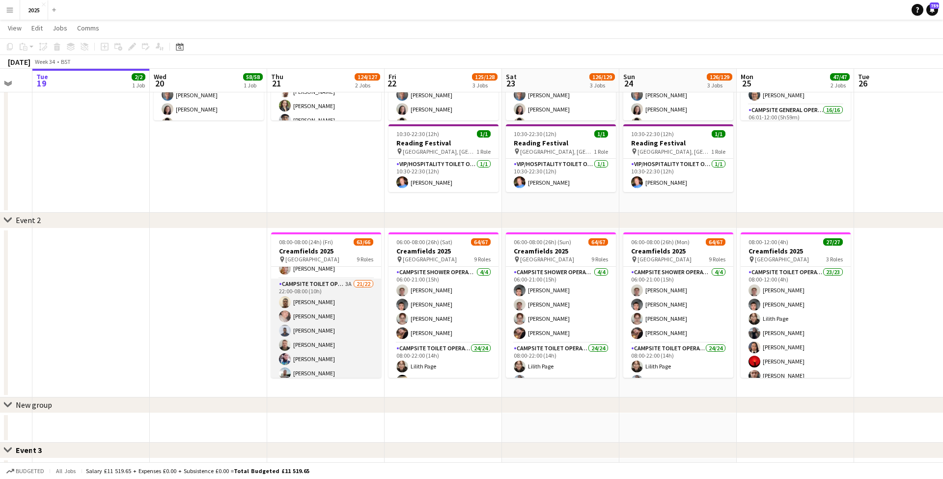
scroll to position [684, 0]
click at [346, 287] on app-card-role "Campsite Toilet Operative 3A 21/22 22:00-08:00 (10h) [PERSON_NAME] [PERSON_NAME…" at bounding box center [326, 450] width 110 height 333
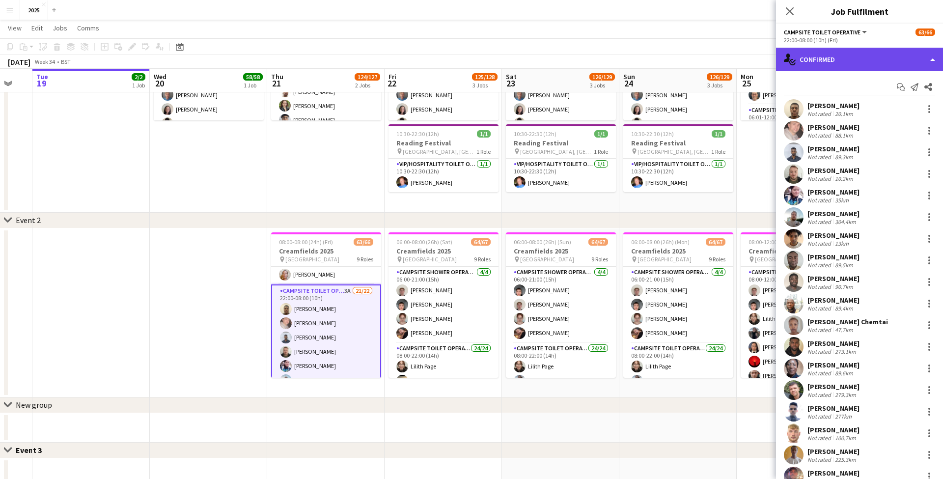
click at [859, 54] on div "single-neutral-actions-check-2 Confirmed" at bounding box center [859, 60] width 167 height 24
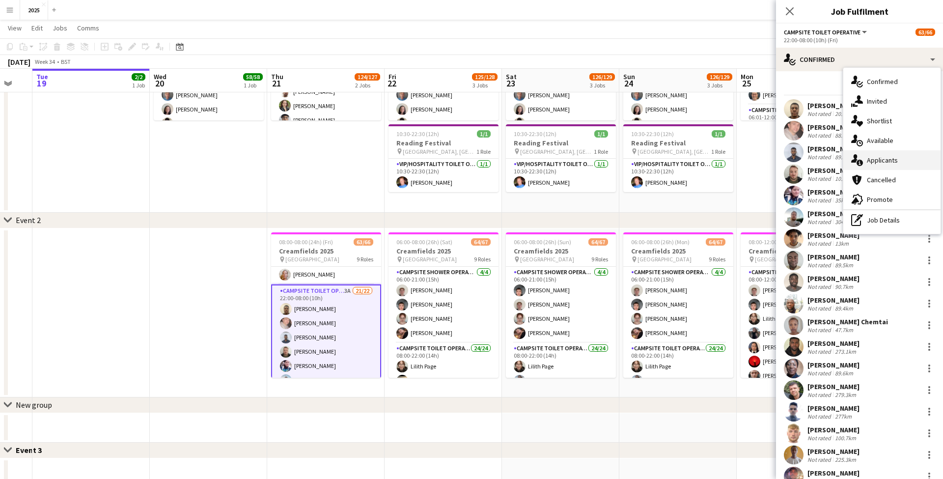
click at [910, 160] on div "single-neutral-actions-information Applicants" at bounding box center [892, 160] width 97 height 20
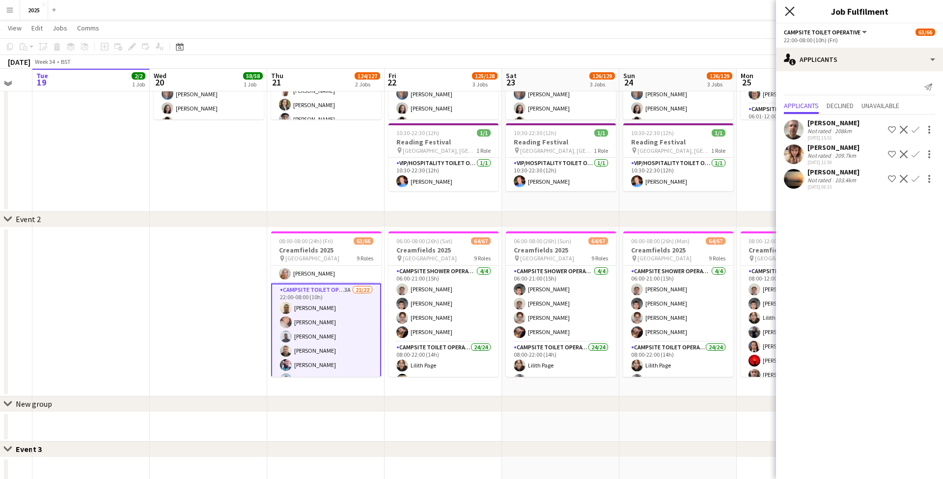
click at [786, 12] on icon "Close pop-in" at bounding box center [789, 10] width 9 height 9
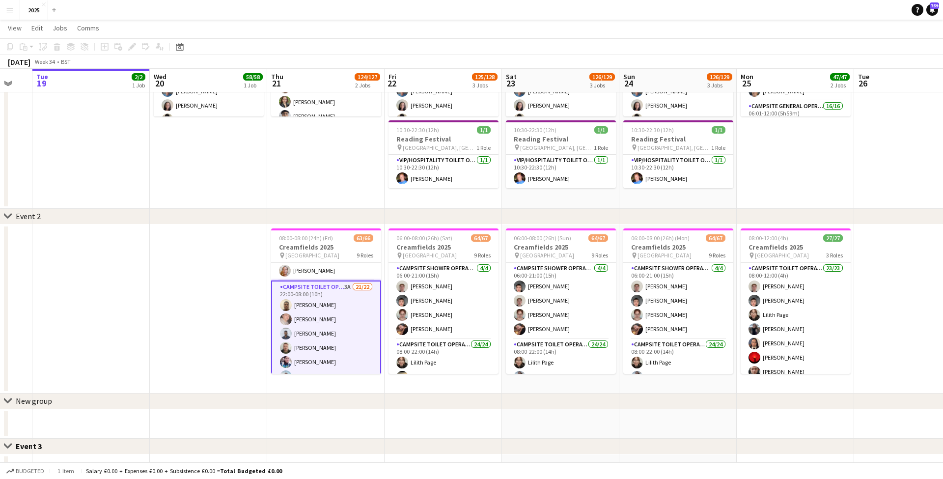
click at [822, 164] on app-date-cell "06:00-12:00 (6h) 20/20 Reading Festival 2025 pin Richfield Avenue 3 Roles Site …" at bounding box center [795, 88] width 117 height 242
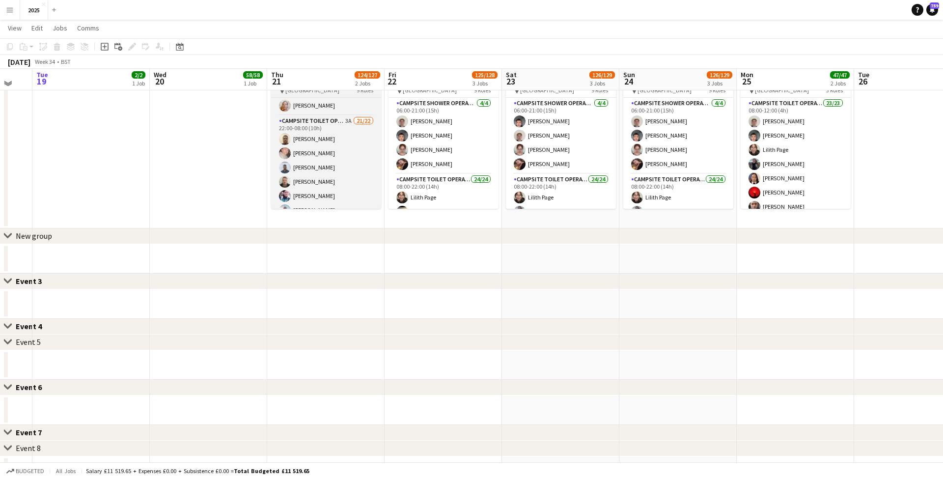
scroll to position [306, 0]
